Goal: Task Accomplishment & Management: Use online tool/utility

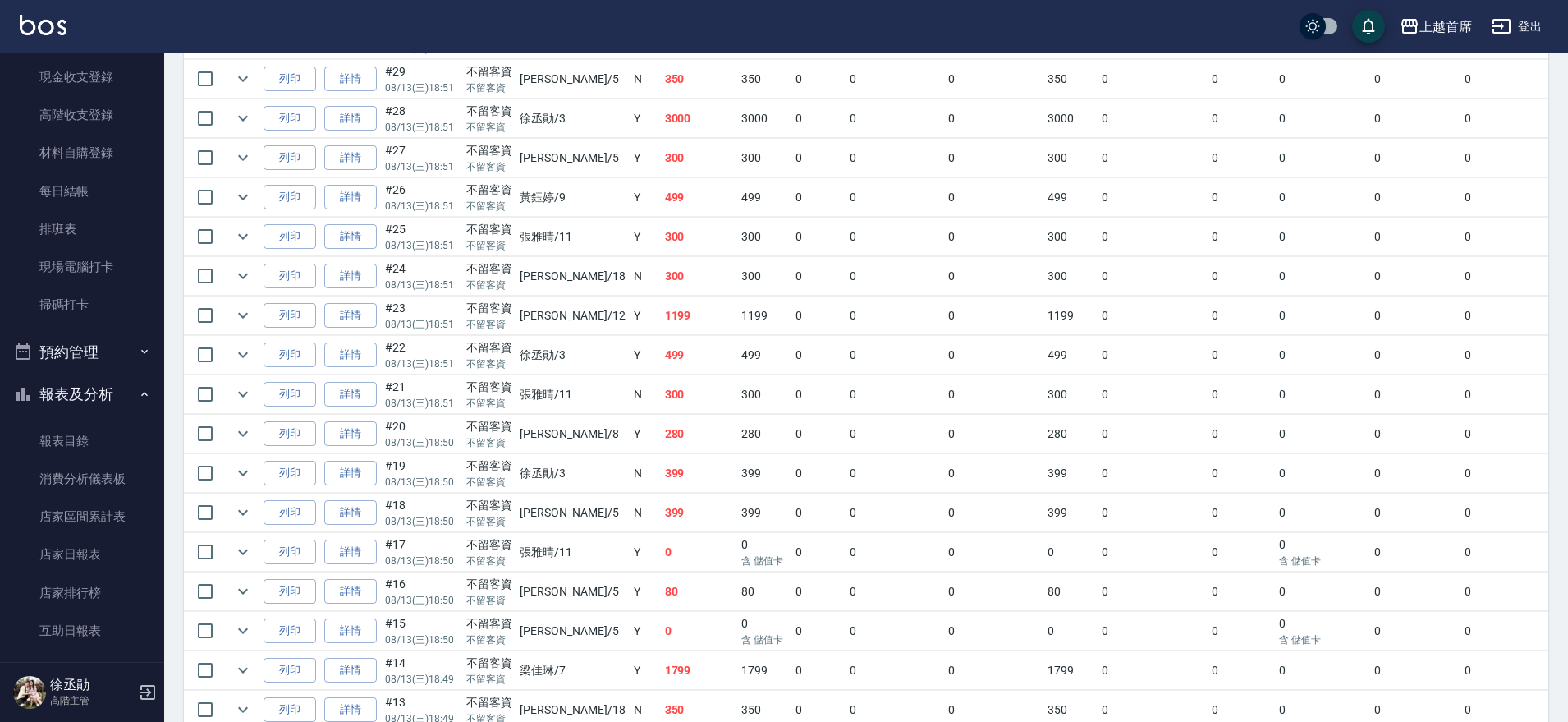
scroll to position [141, 0]
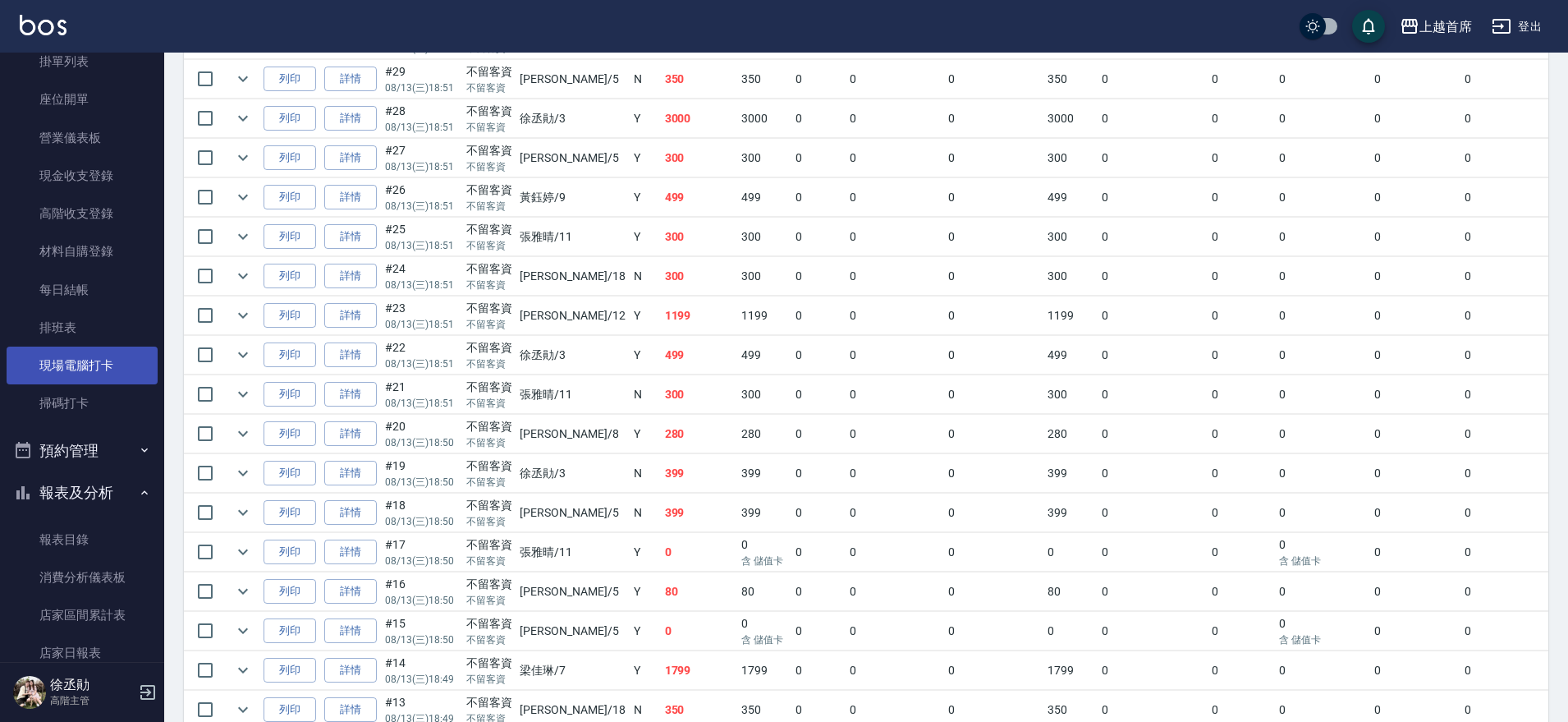
click at [89, 370] on link "現場電腦打卡" at bounding box center [81, 366] width 151 height 38
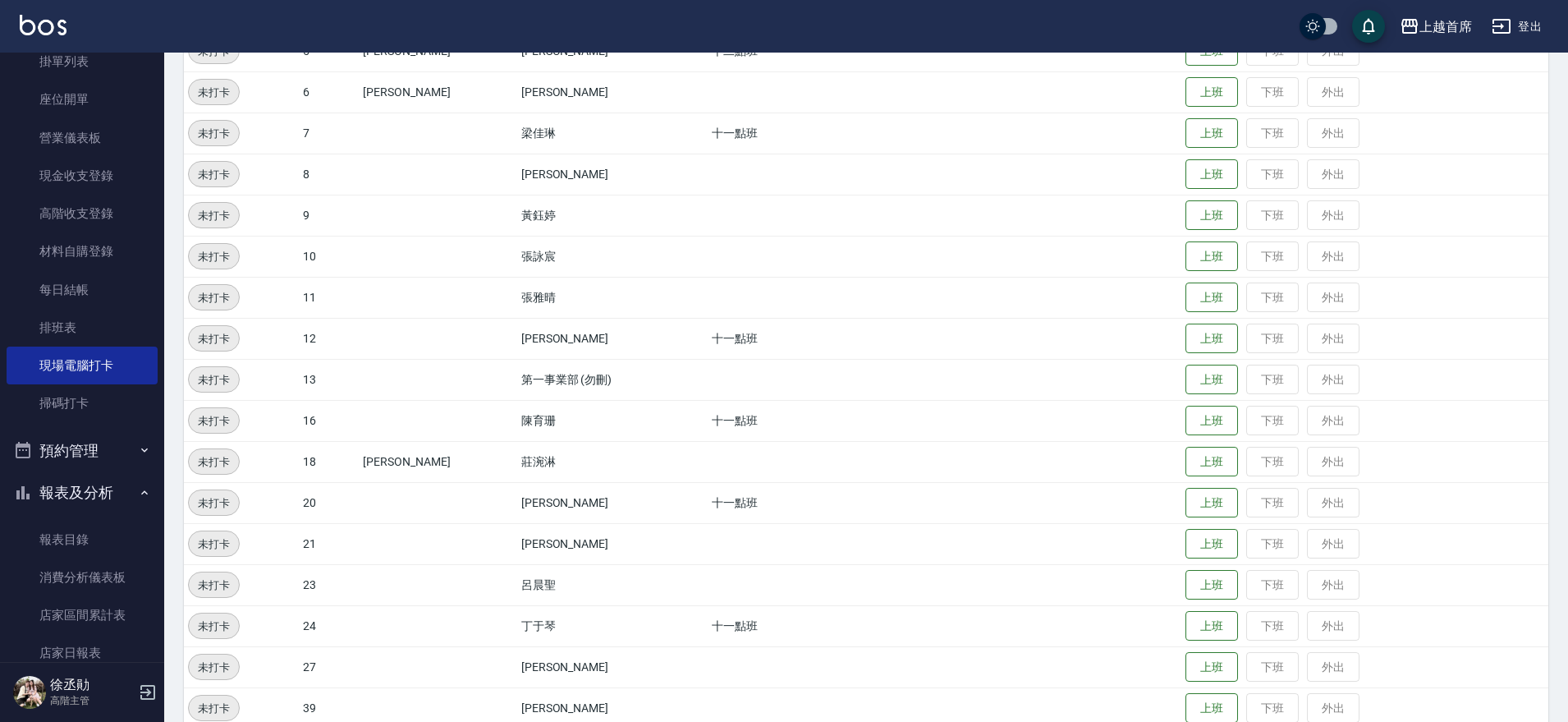
scroll to position [308, 0]
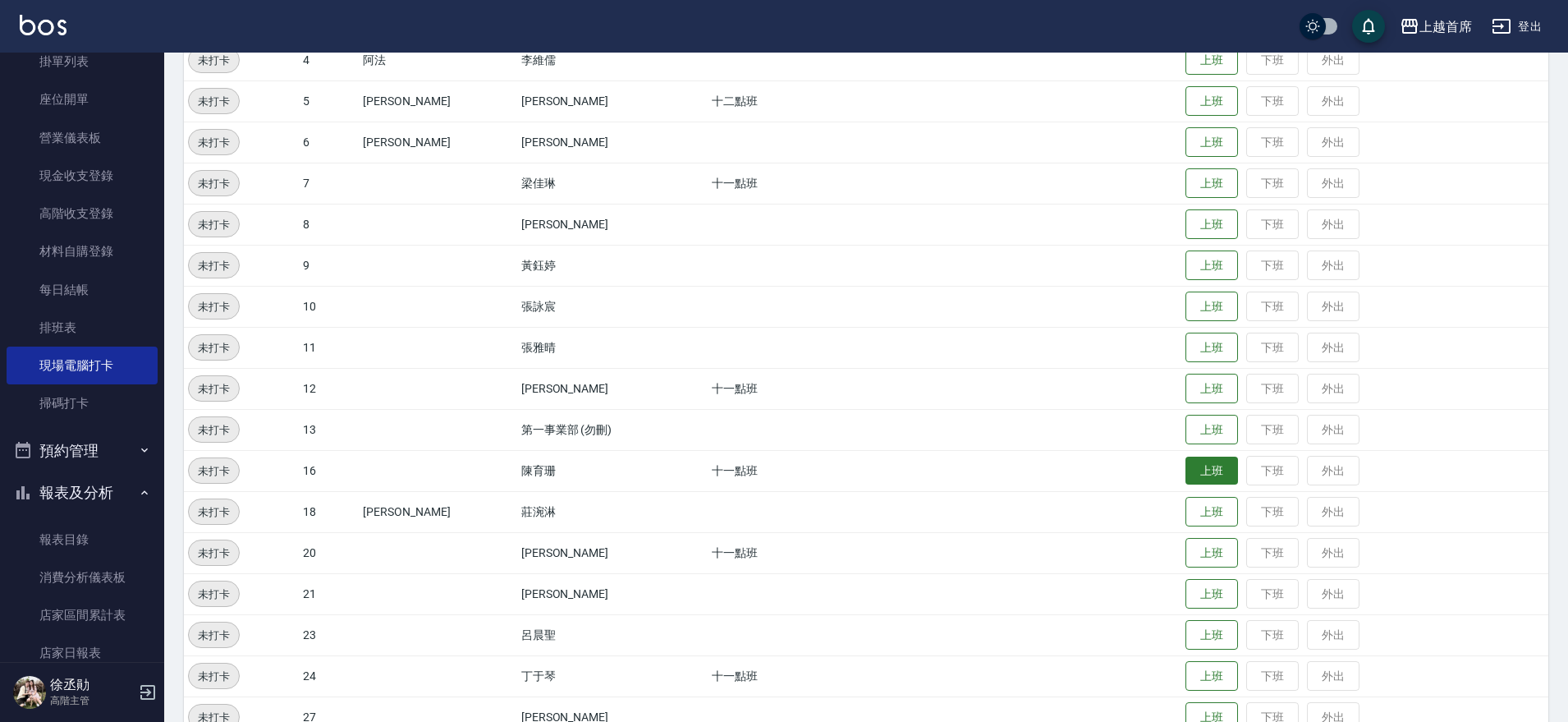
click at [1203, 471] on button "上班" at bounding box center [1212, 471] width 52 height 29
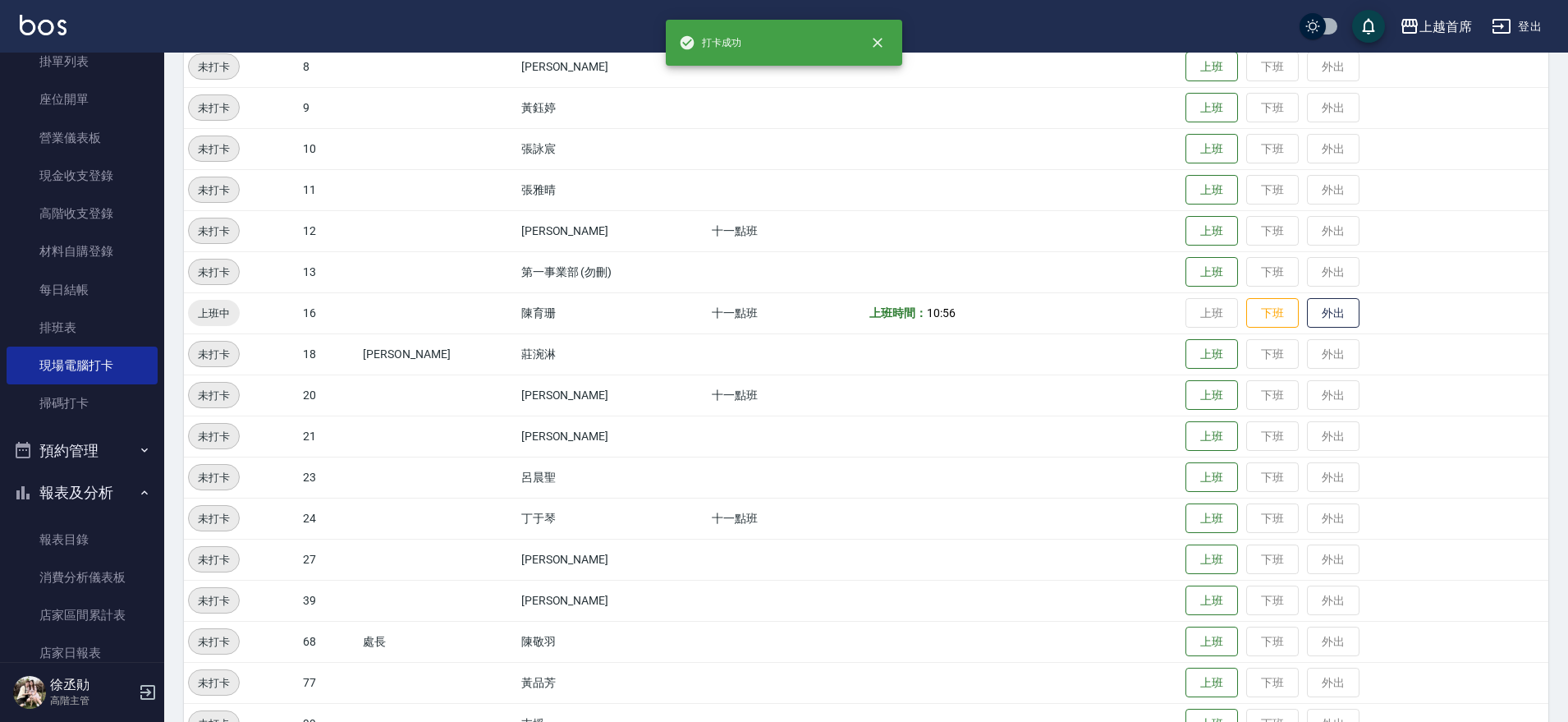
scroll to position [508, 0]
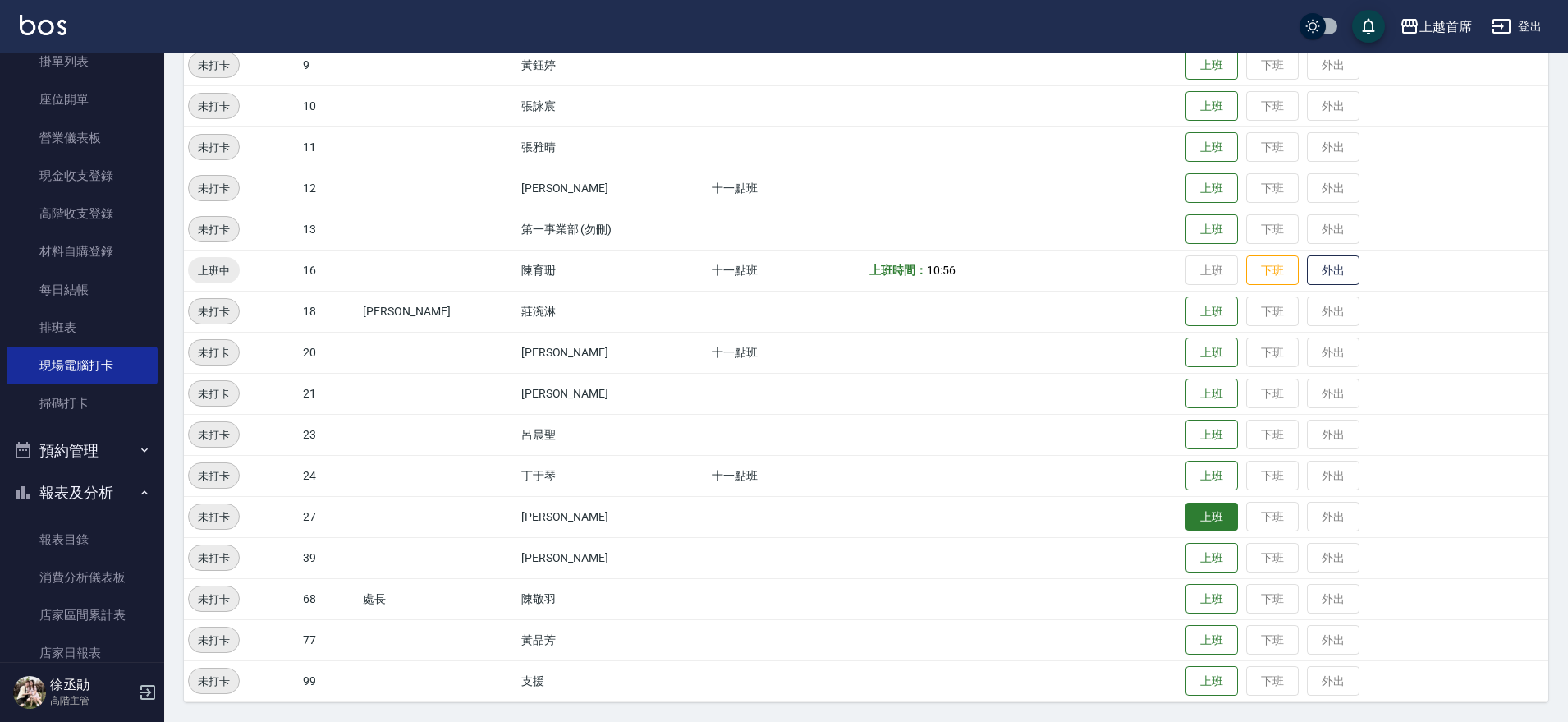
click at [1185, 514] on button "上班" at bounding box center [1212, 518] width 52 height 29
click at [1185, 477] on button "上班" at bounding box center [1212, 476] width 52 height 29
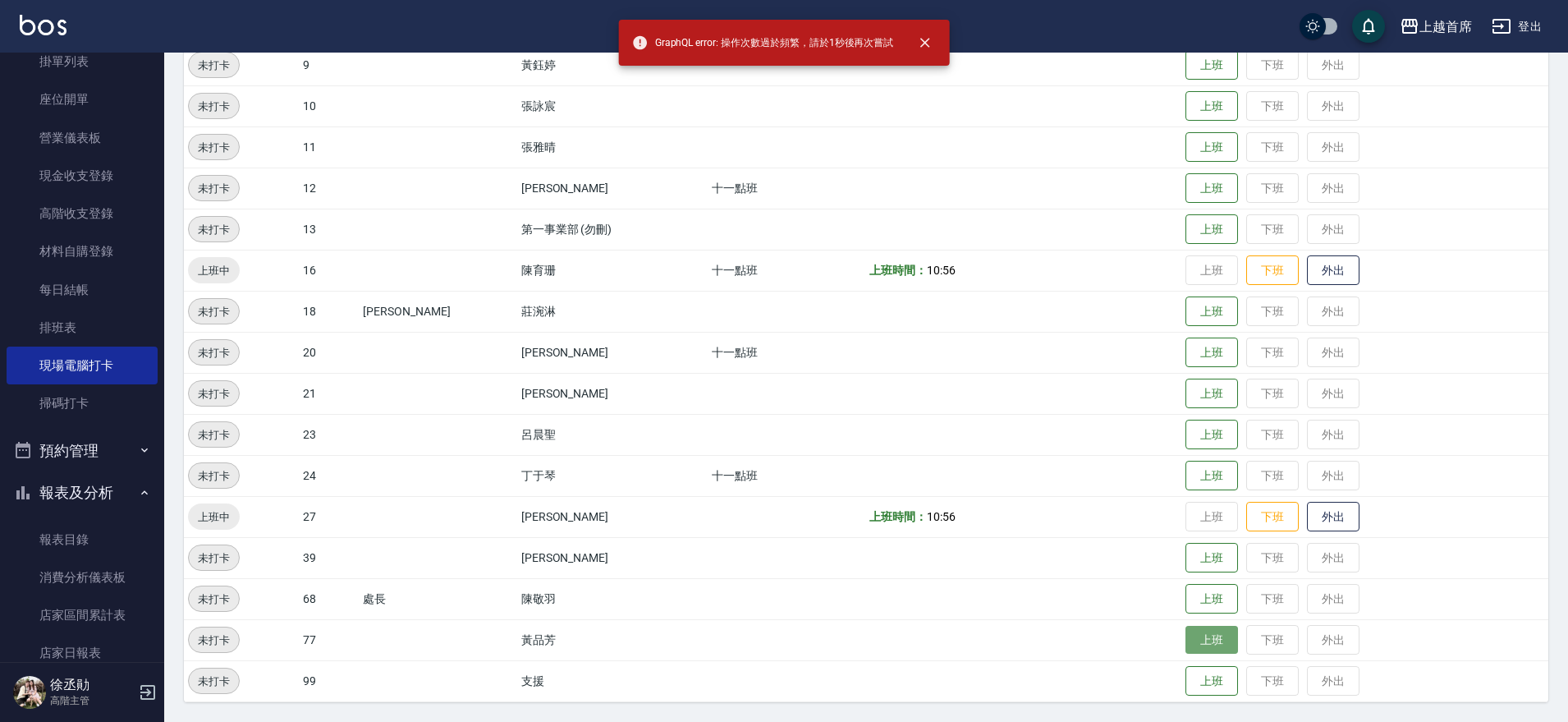
click at [1208, 632] on button "上班" at bounding box center [1212, 641] width 52 height 29
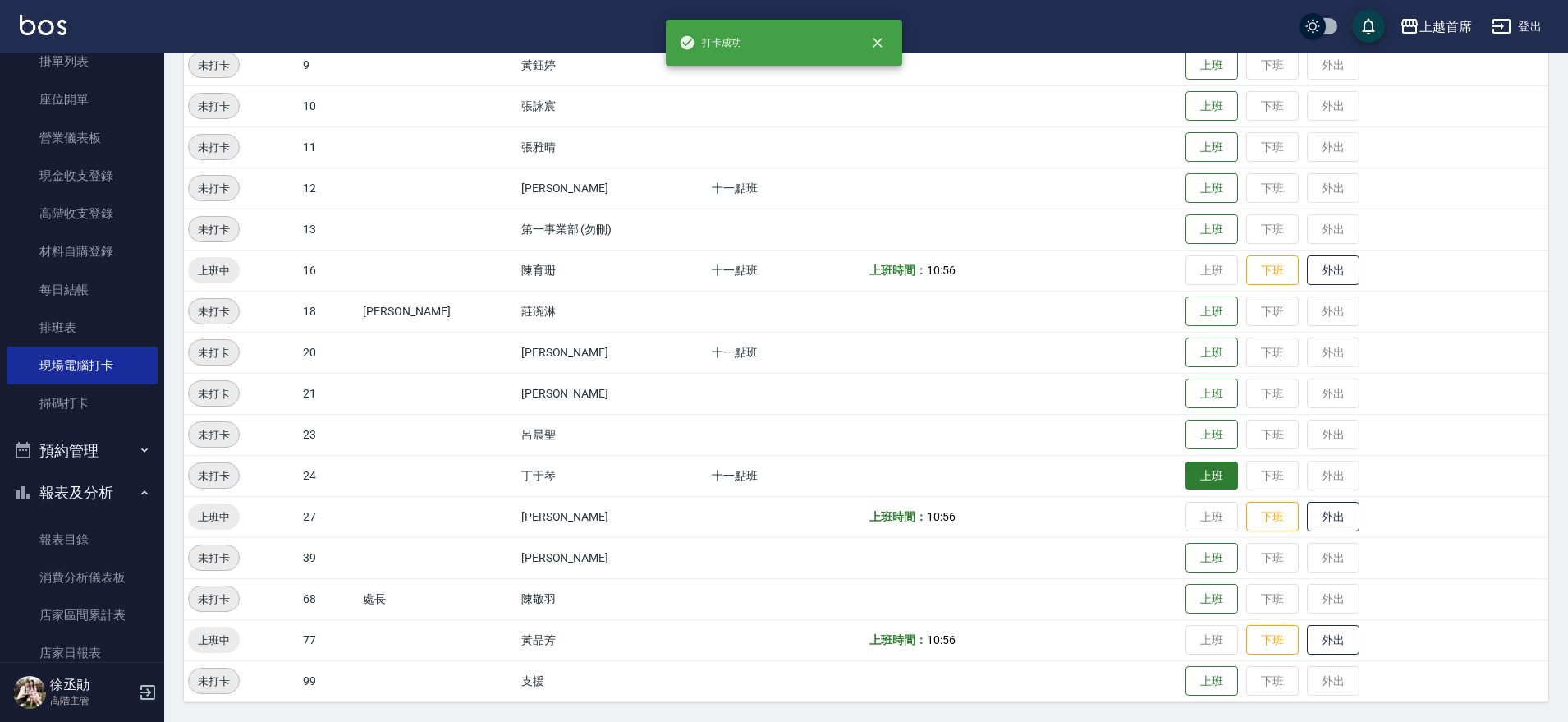
click at [1222, 482] on button "上班" at bounding box center [1212, 476] width 52 height 29
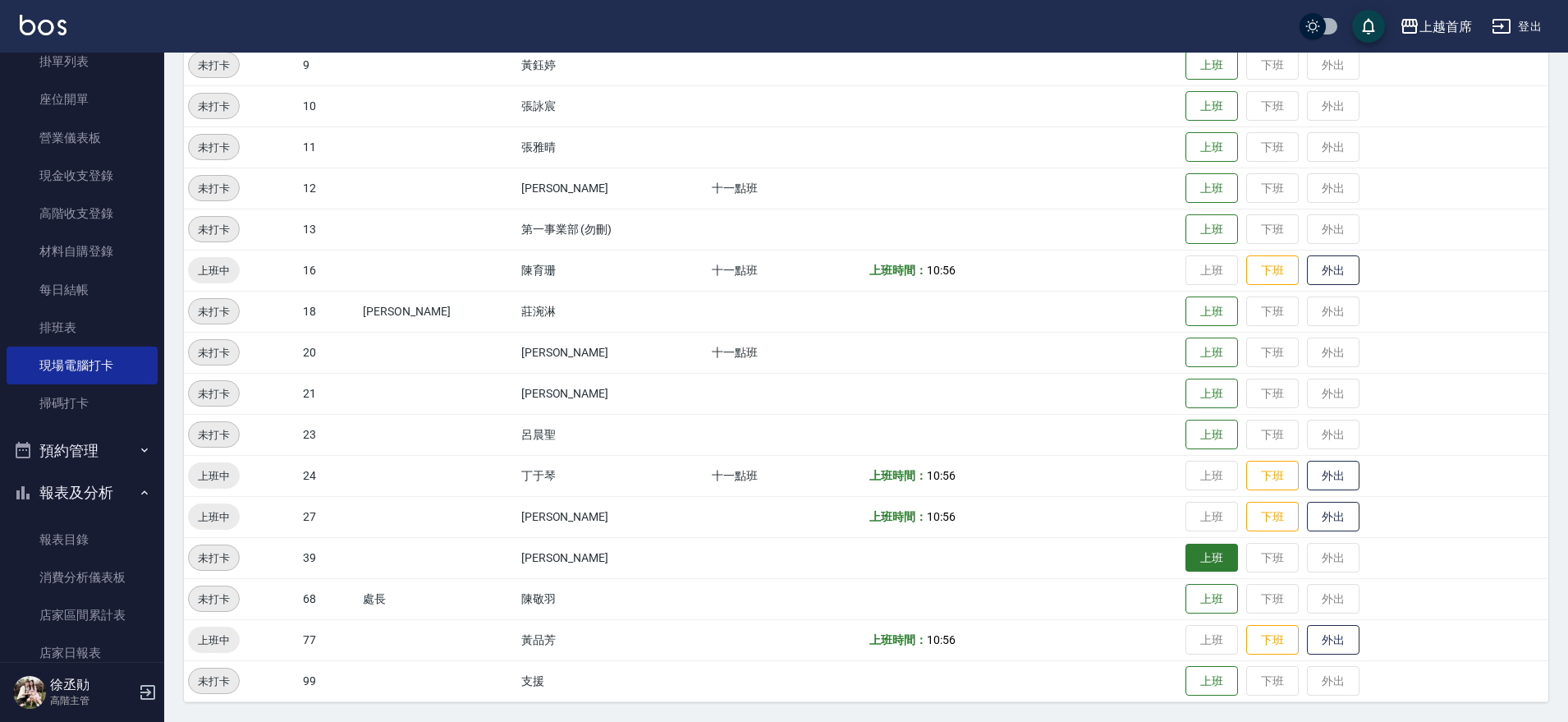
click at [1193, 555] on button "上班" at bounding box center [1212, 558] width 52 height 29
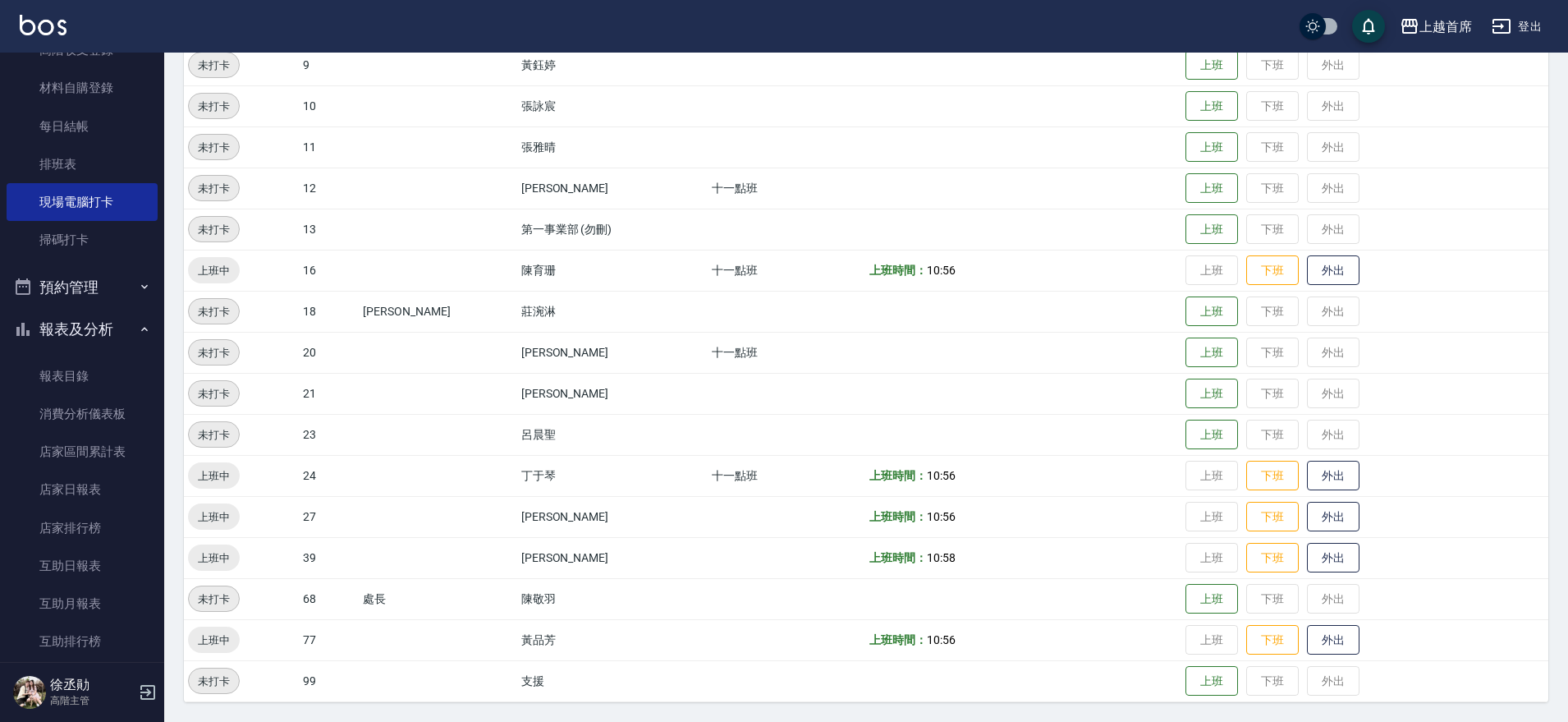
scroll to position [293, 0]
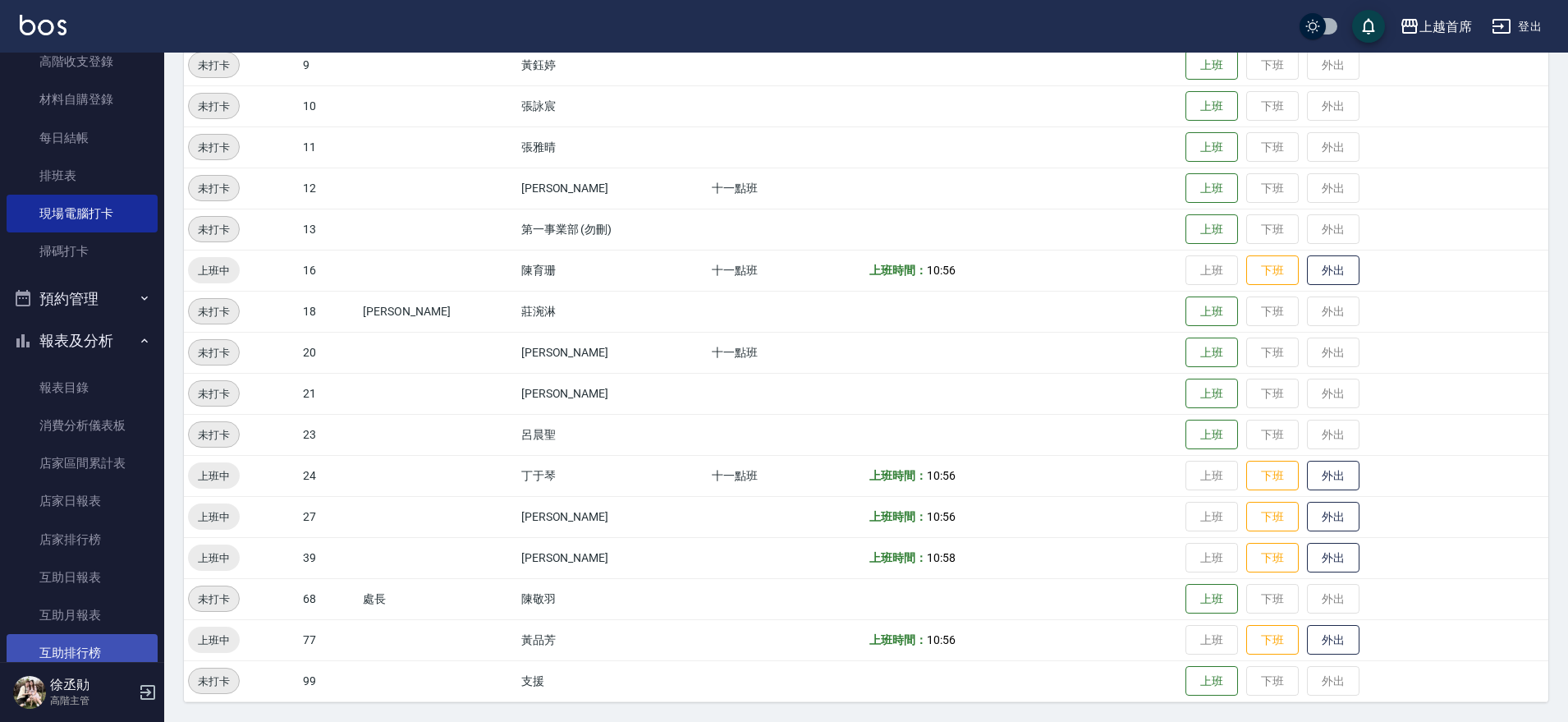
click at [86, 651] on link "互助排行榜" at bounding box center [81, 653] width 151 height 38
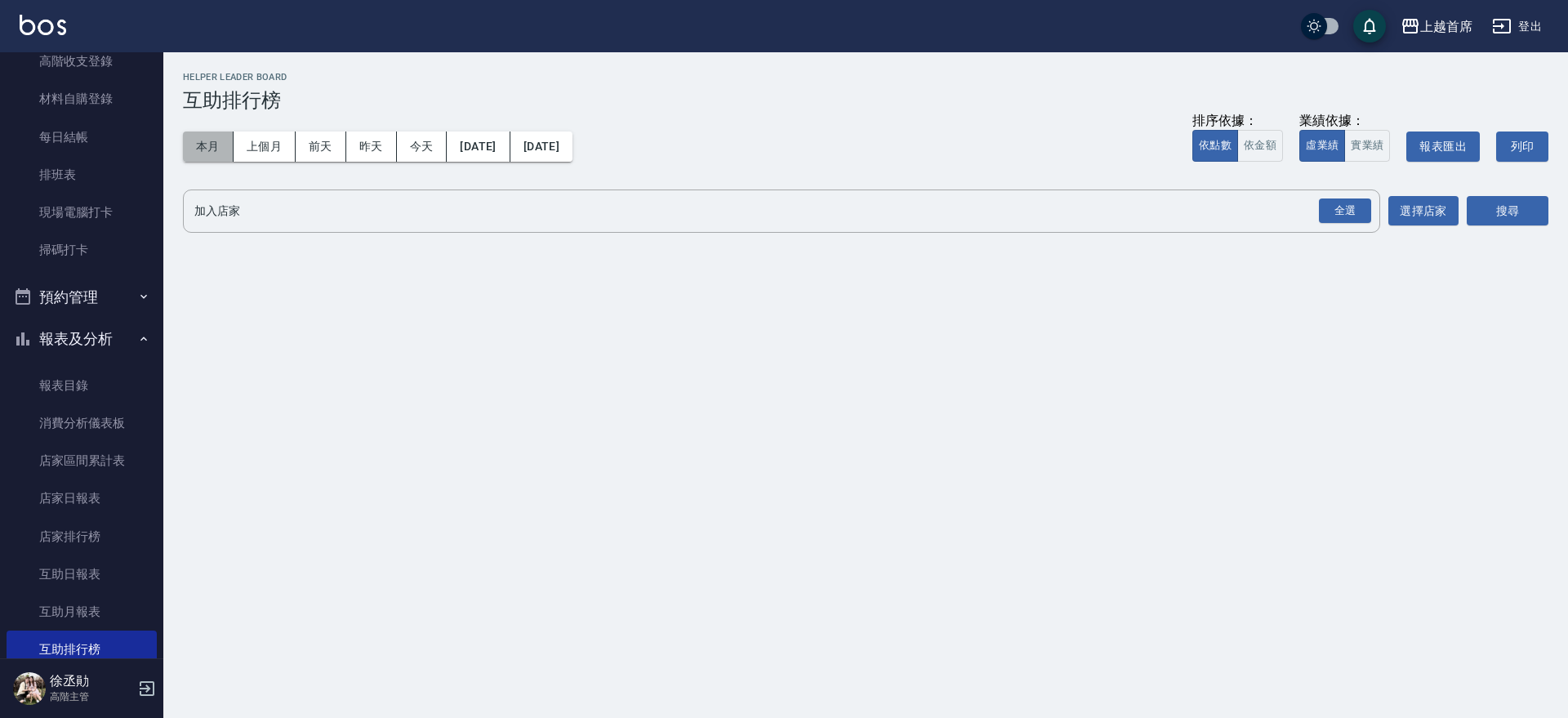
click at [220, 149] on button "本月" at bounding box center [208, 147] width 50 height 31
click at [1346, 219] on div "全選" at bounding box center [1345, 211] width 52 height 25
click at [1528, 215] on button "搜尋" at bounding box center [1507, 212] width 82 height 31
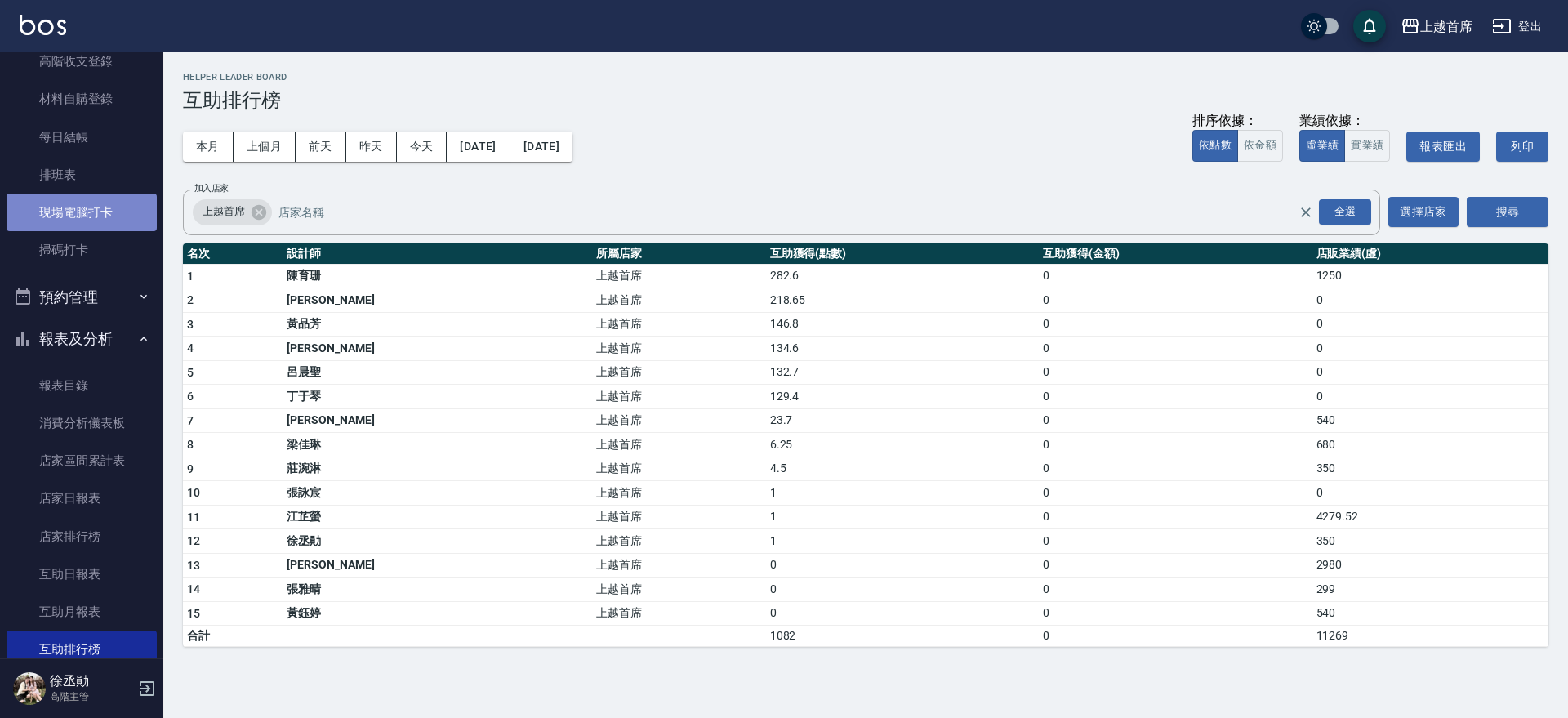
click at [102, 205] on link "現場電腦打卡" at bounding box center [81, 212] width 150 height 38
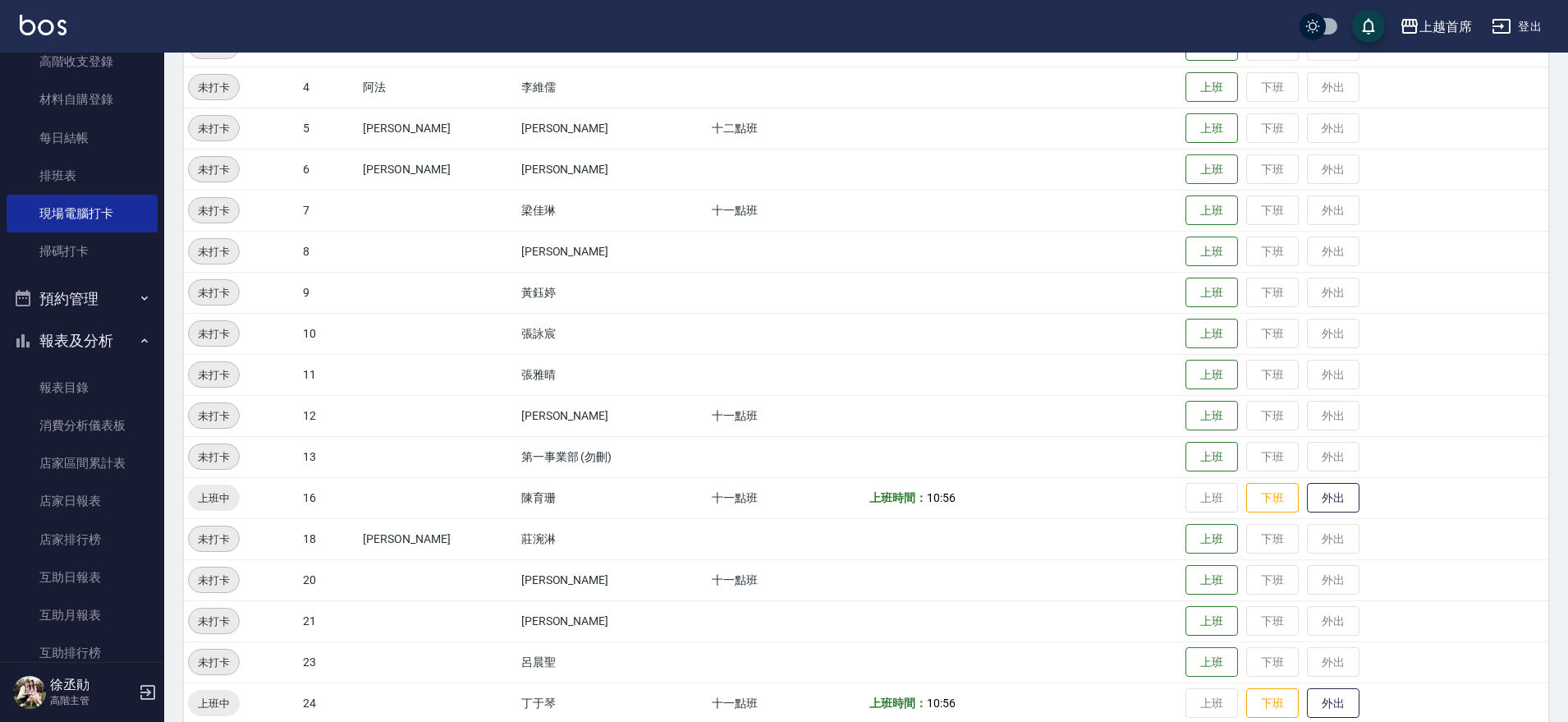
scroll to position [508, 0]
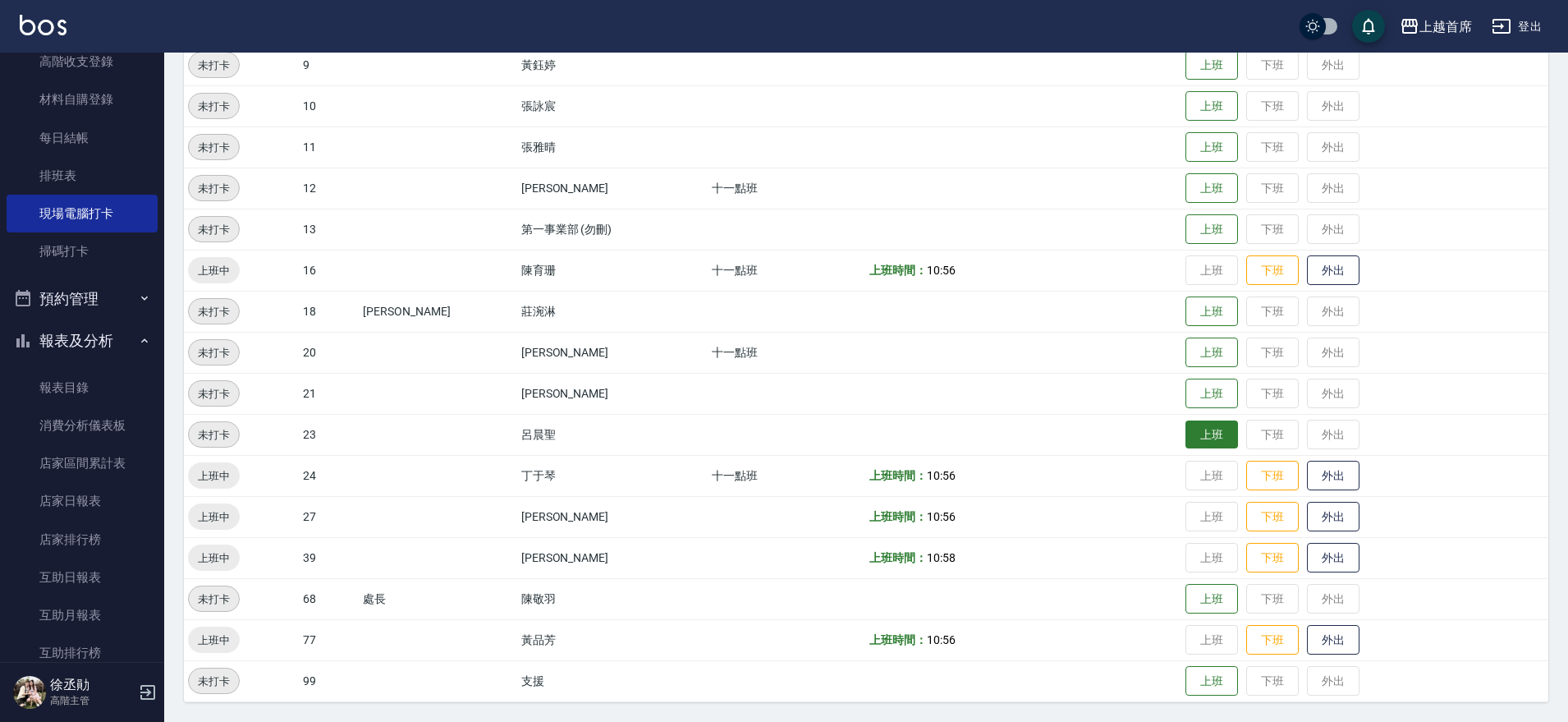
click at [1208, 444] on button "上班" at bounding box center [1212, 435] width 52 height 29
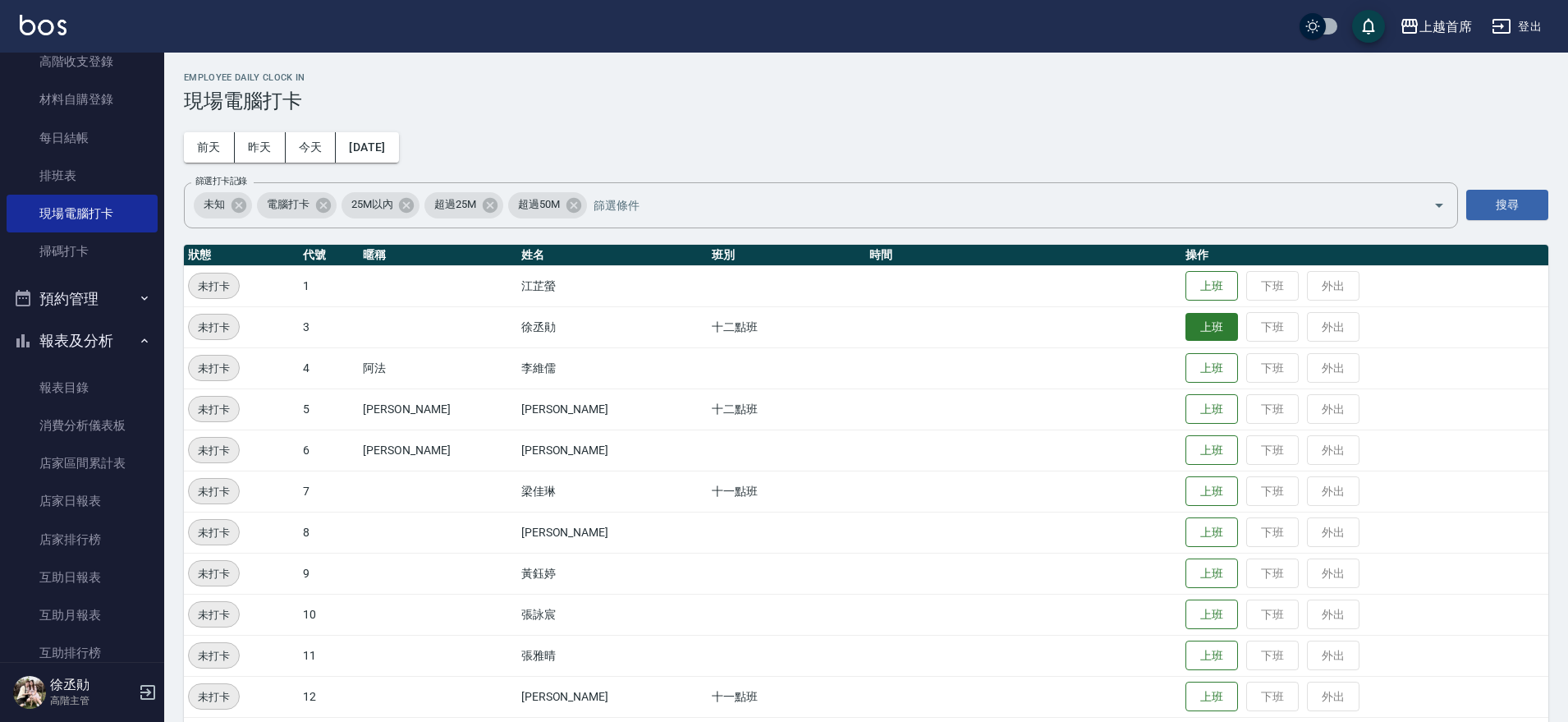
click at [1190, 337] on button "上班" at bounding box center [1212, 328] width 52 height 29
click at [1213, 487] on button "上班" at bounding box center [1212, 491] width 52 height 29
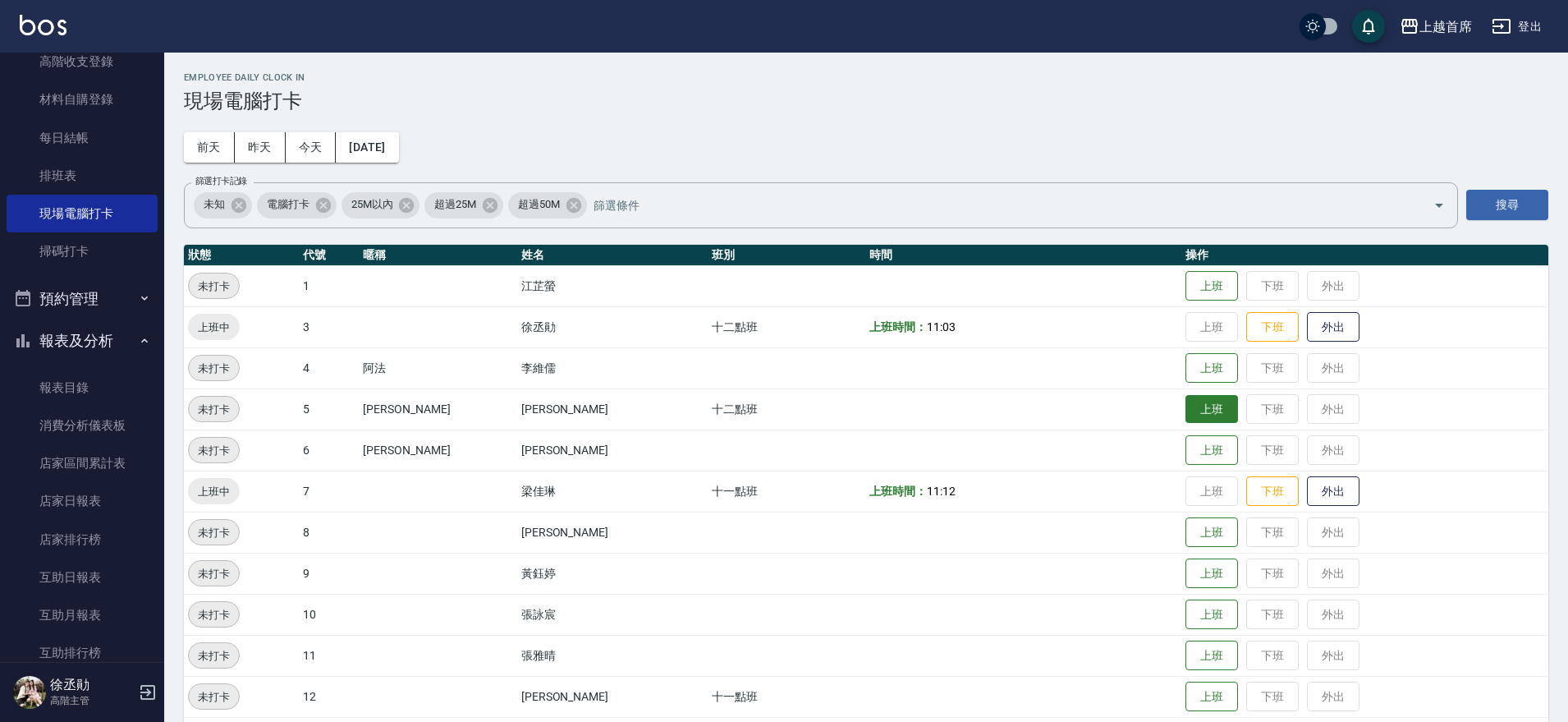
click at [1216, 405] on button "上班" at bounding box center [1212, 410] width 52 height 29
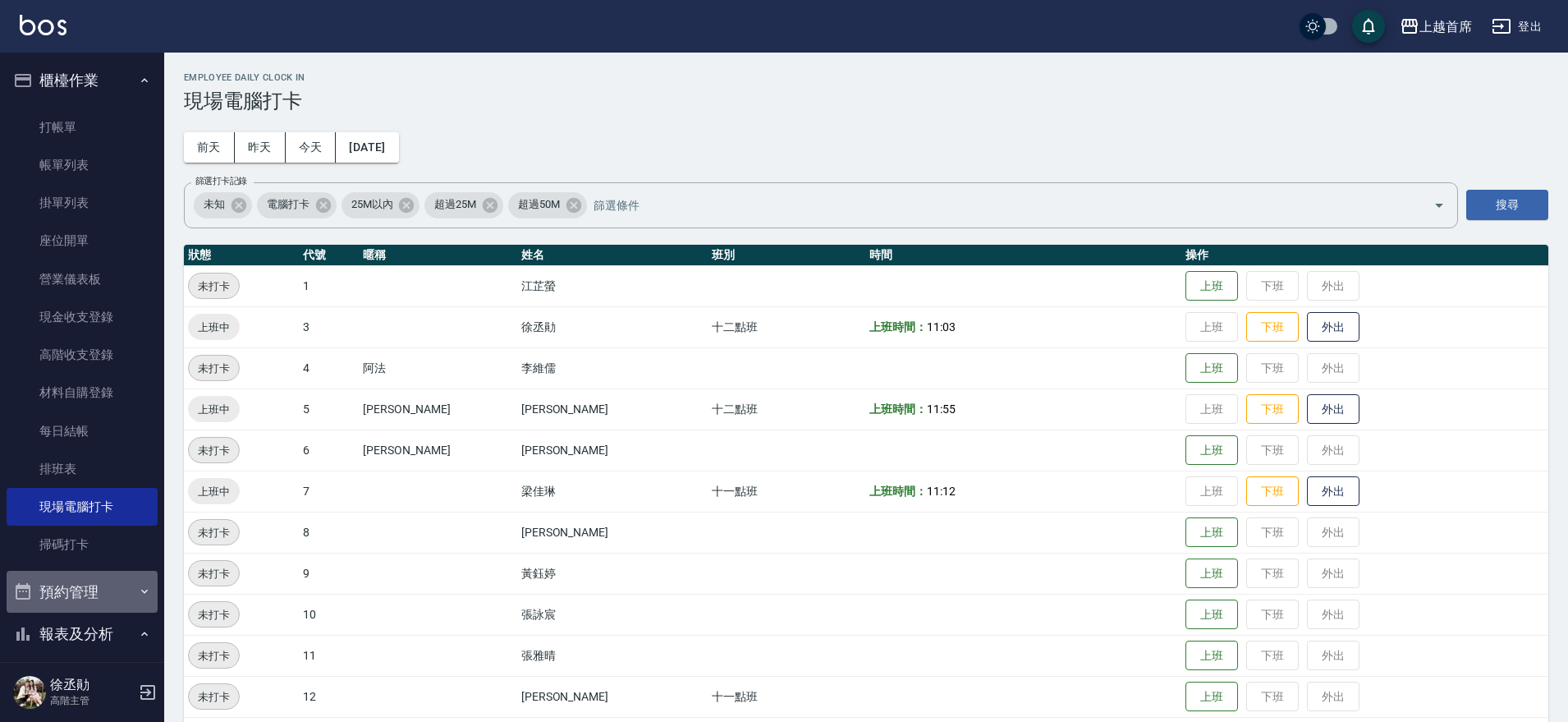
click at [116, 590] on button "預約管理" at bounding box center [81, 592] width 151 height 43
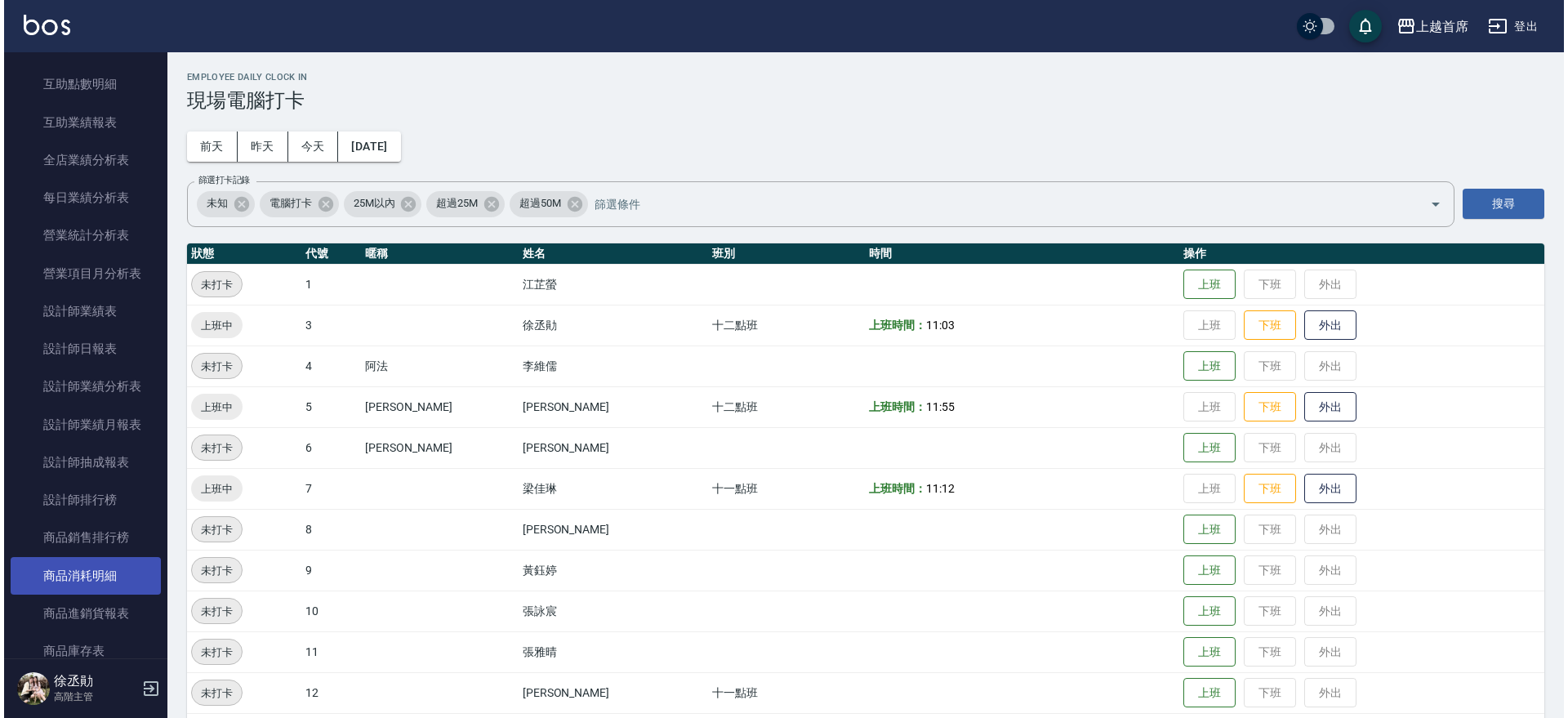
scroll to position [919, 0]
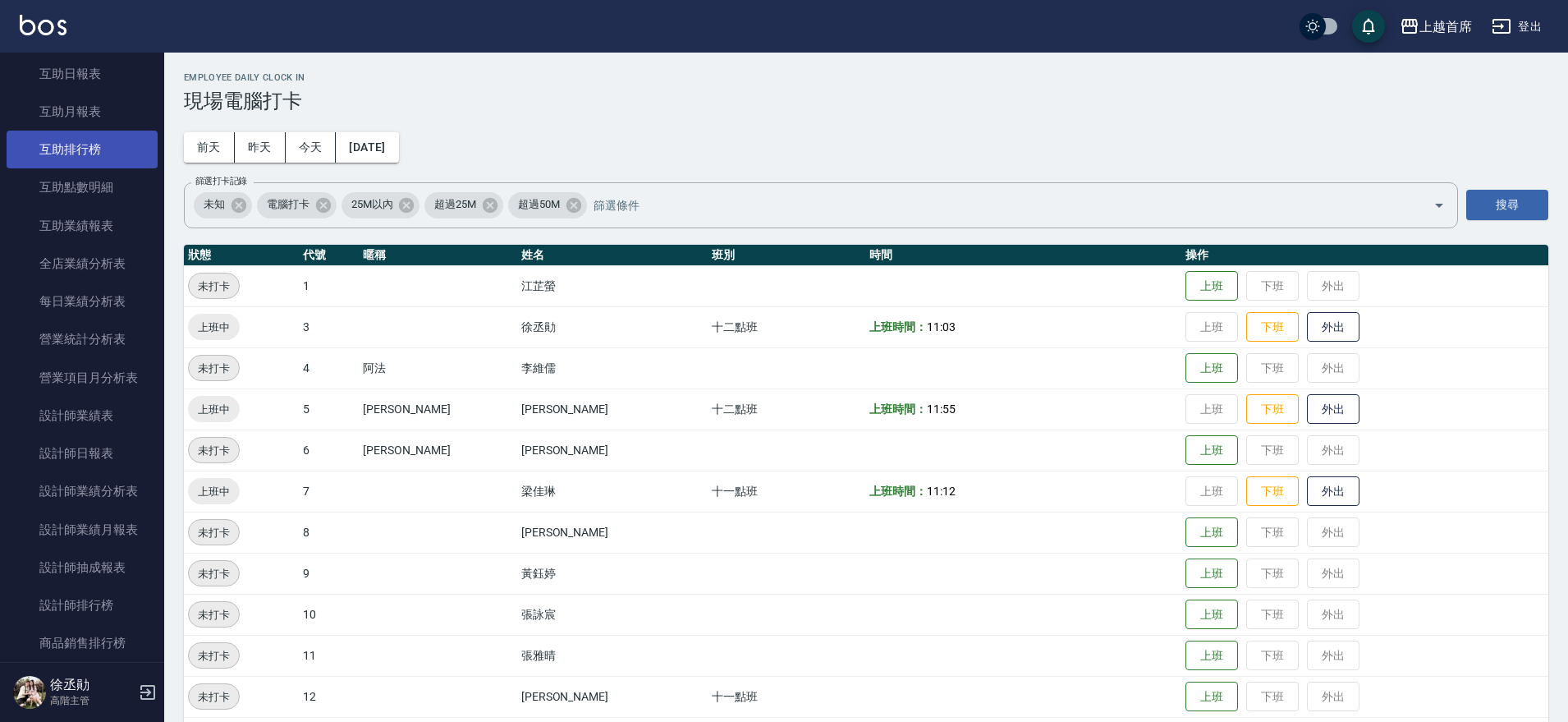
click at [61, 132] on link "互助排行榜" at bounding box center [81, 149] width 151 height 38
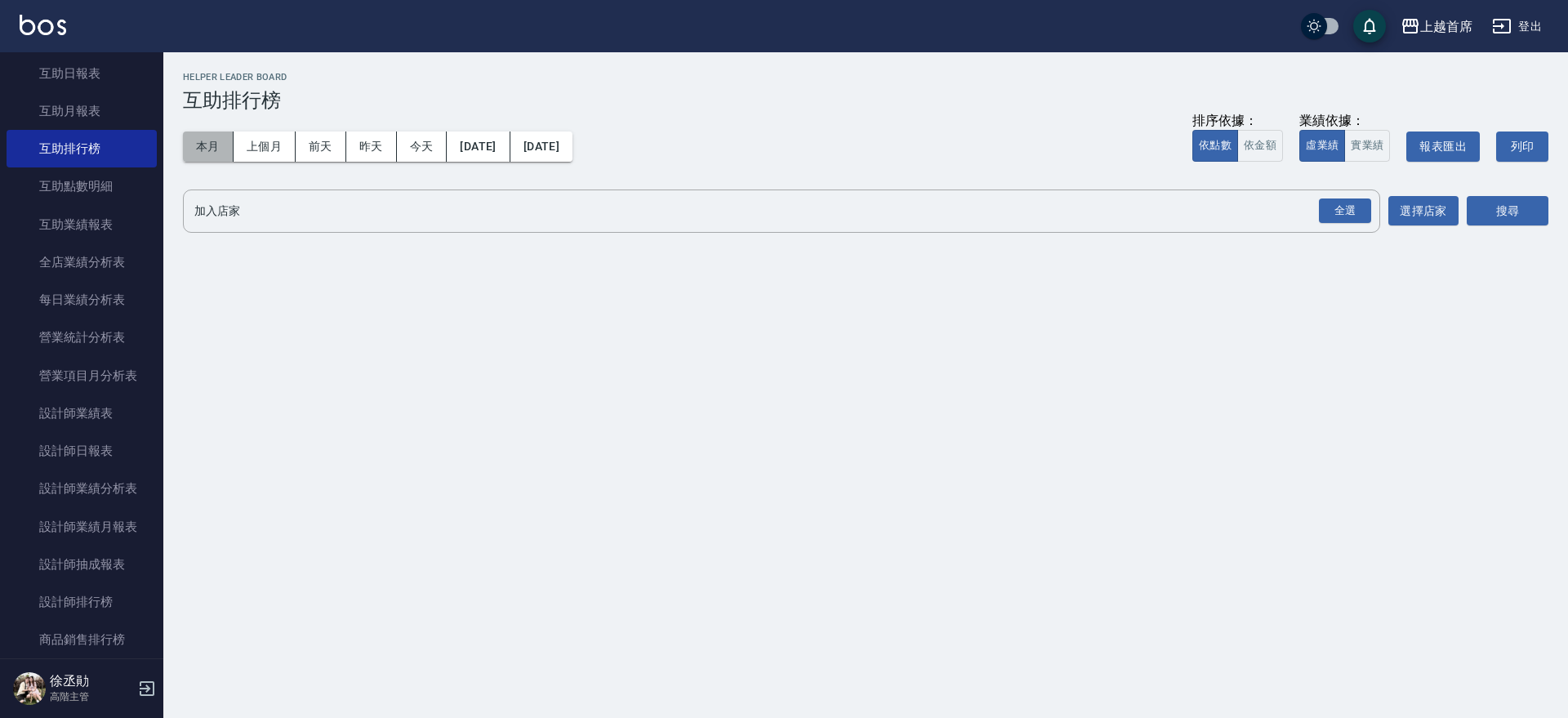
click at [214, 139] on button "本月" at bounding box center [208, 147] width 50 height 31
click at [1364, 211] on div "全選" at bounding box center [1345, 211] width 52 height 25
click at [1501, 207] on button "搜尋" at bounding box center [1507, 212] width 82 height 31
